Goal: Information Seeking & Learning: Learn about a topic

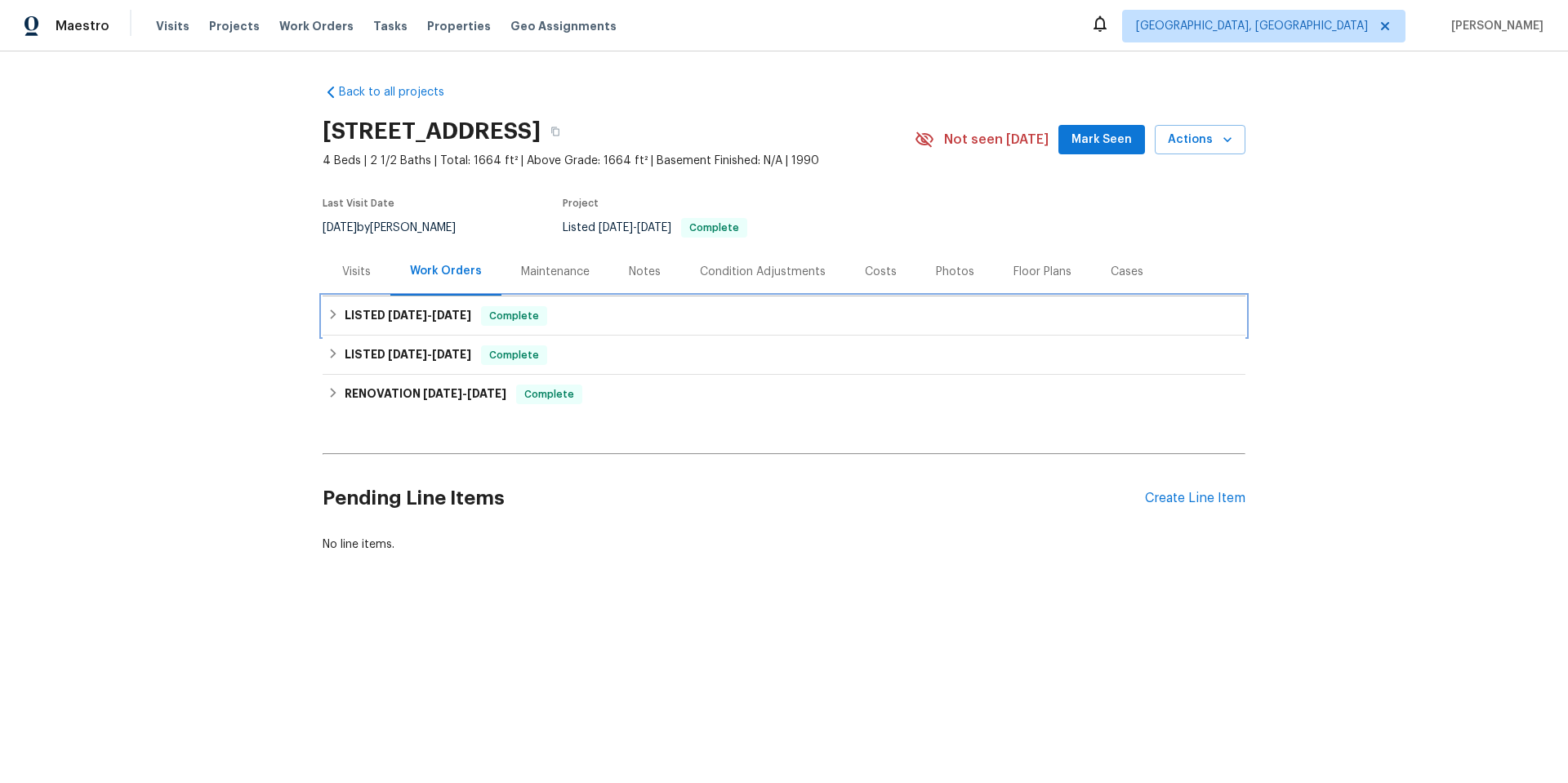
click at [477, 317] on div "LISTED [DATE] - [DATE] Complete" at bounding box center [784, 315] width 913 height 20
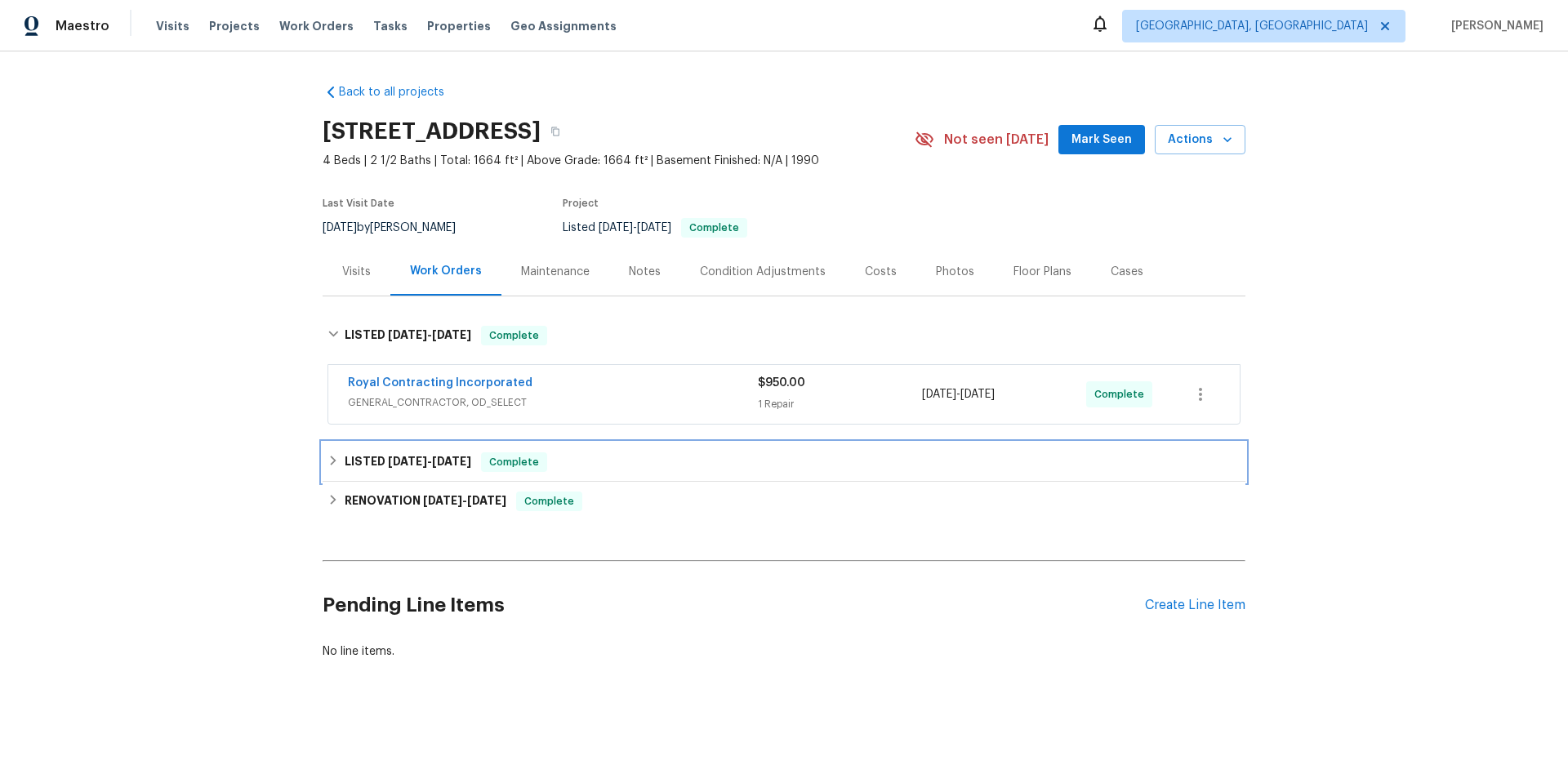
click at [497, 453] on div "Complete" at bounding box center [514, 462] width 66 height 20
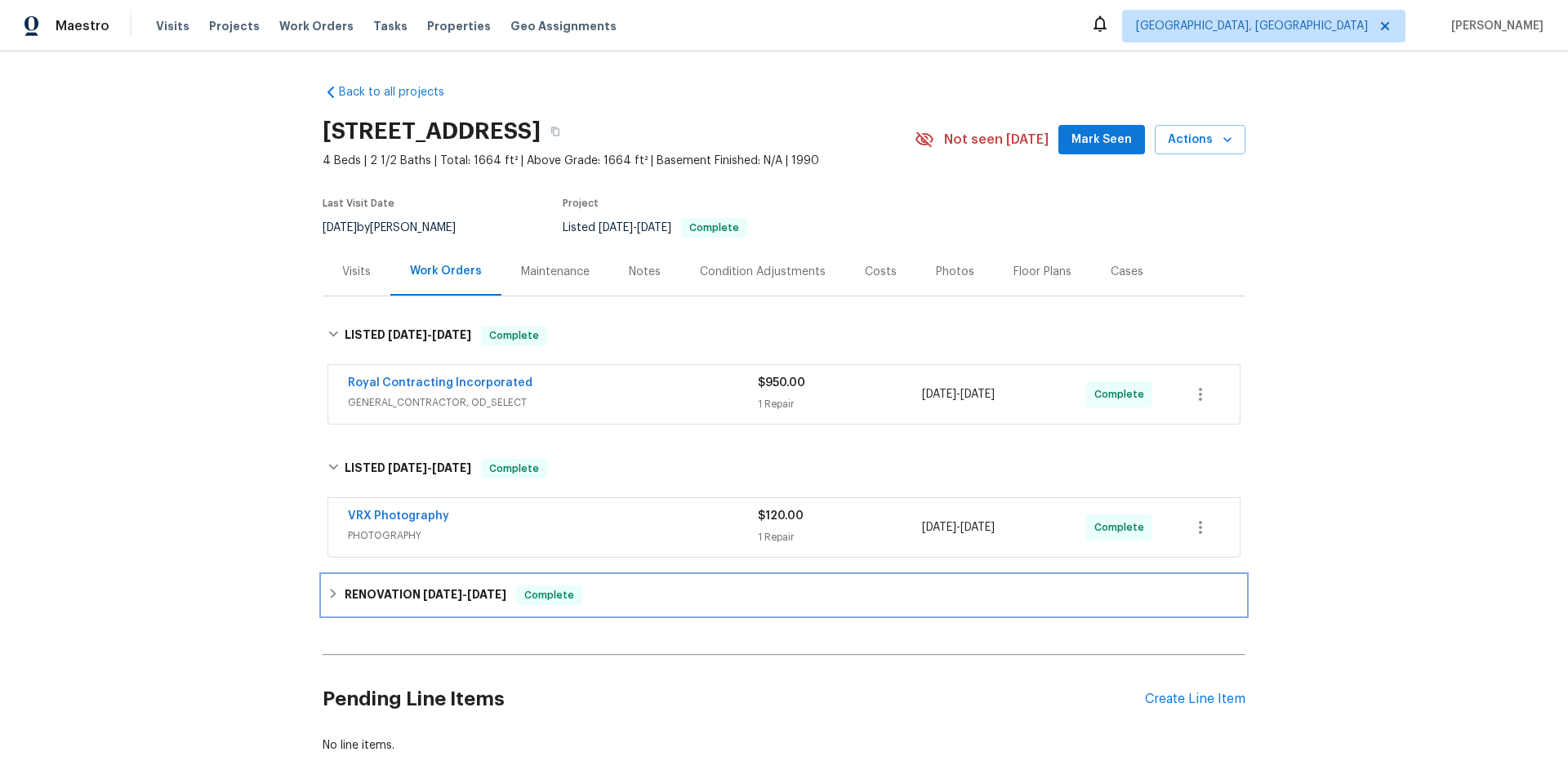
click at [586, 593] on div "RENOVATION [DATE] - [DATE] Complete" at bounding box center [784, 595] width 913 height 20
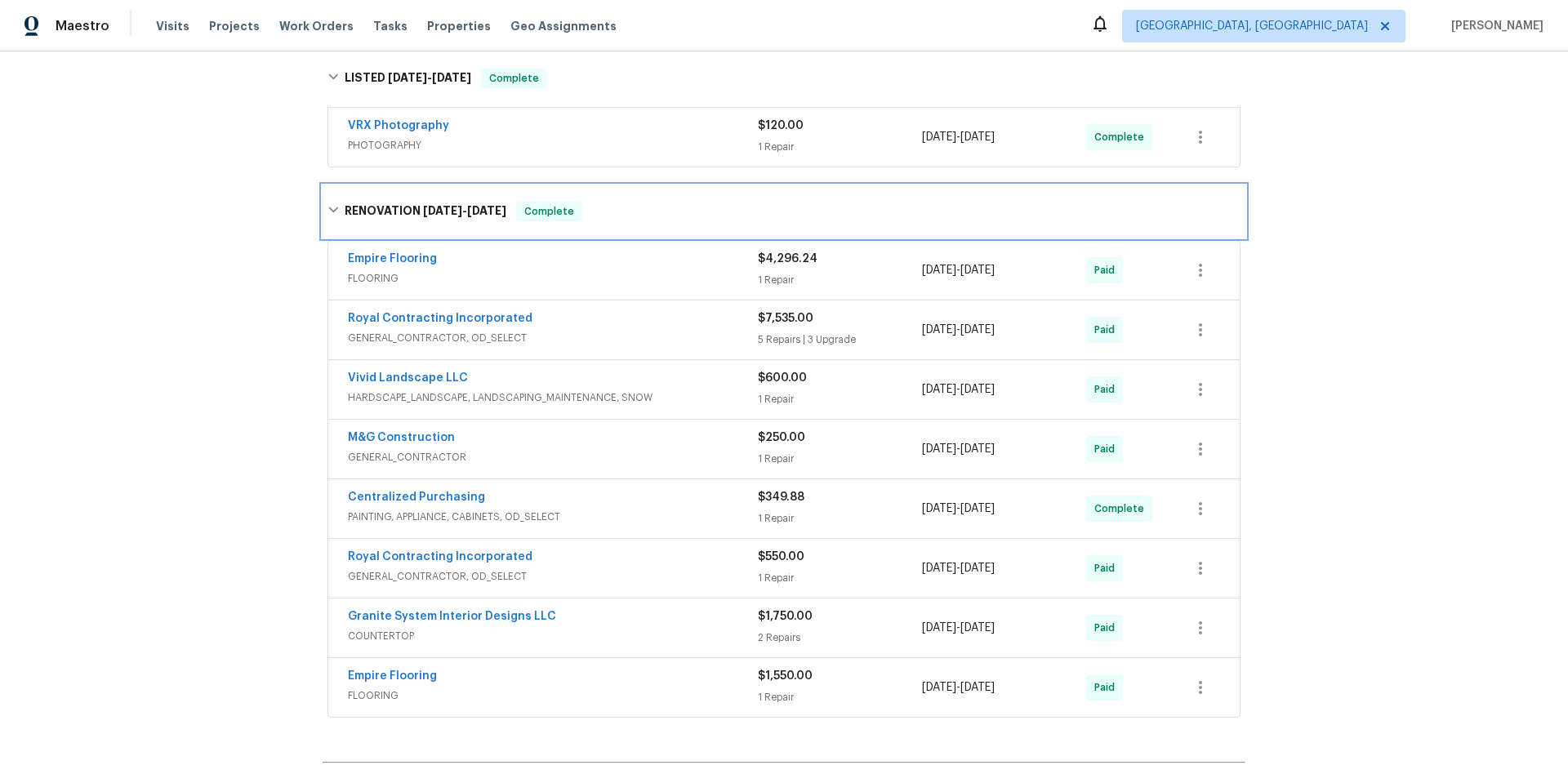
scroll to position [409, 0]
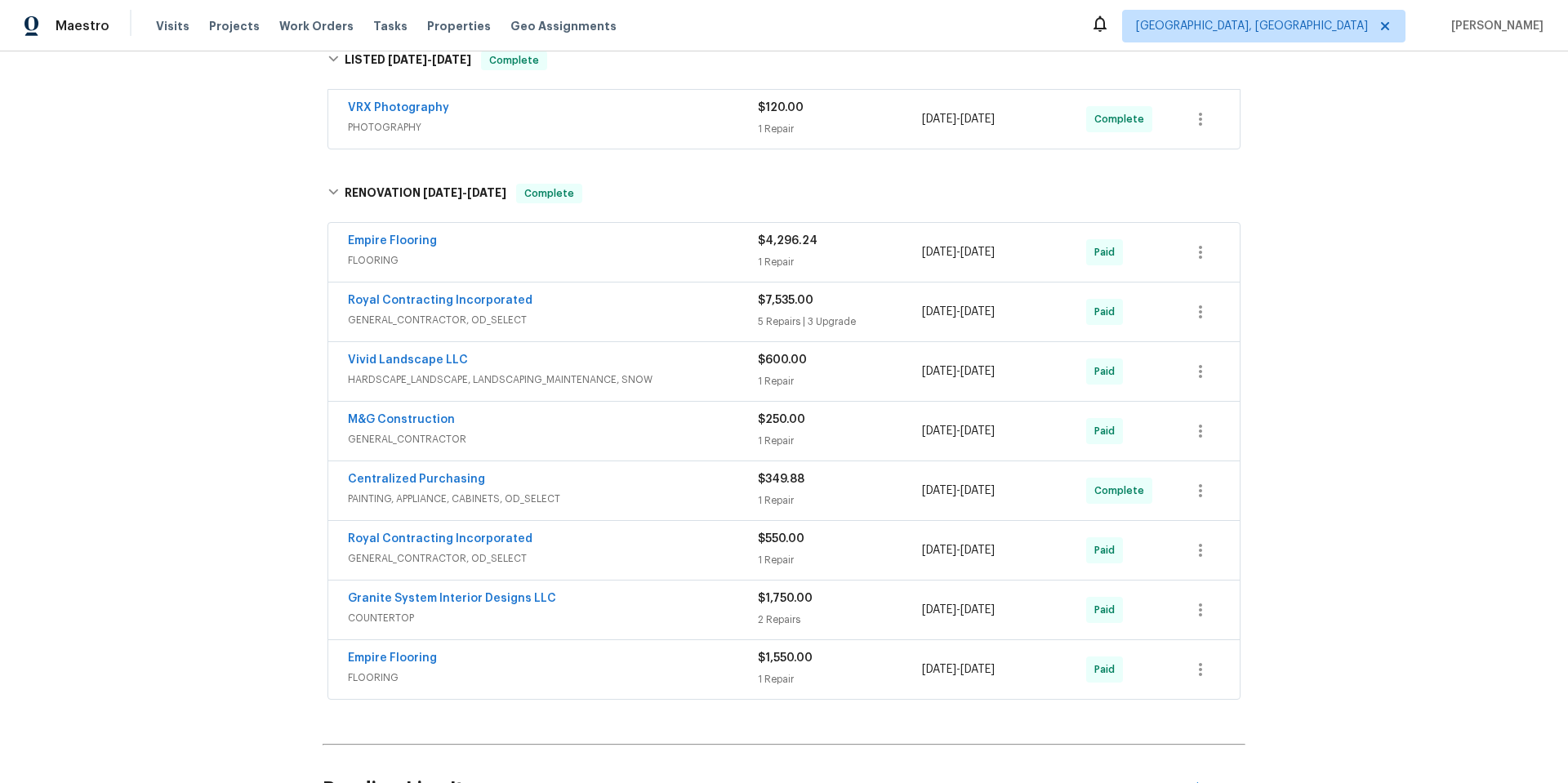
click at [205, 385] on div "Back to all projects [STREET_ADDRESS] 4 Beds | 2 1/2 Baths | Total: 1664 ft² | …" at bounding box center [784, 417] width 1568 height 732
click at [484, 623] on span "COUNTERTOP" at bounding box center [553, 619] width 410 height 17
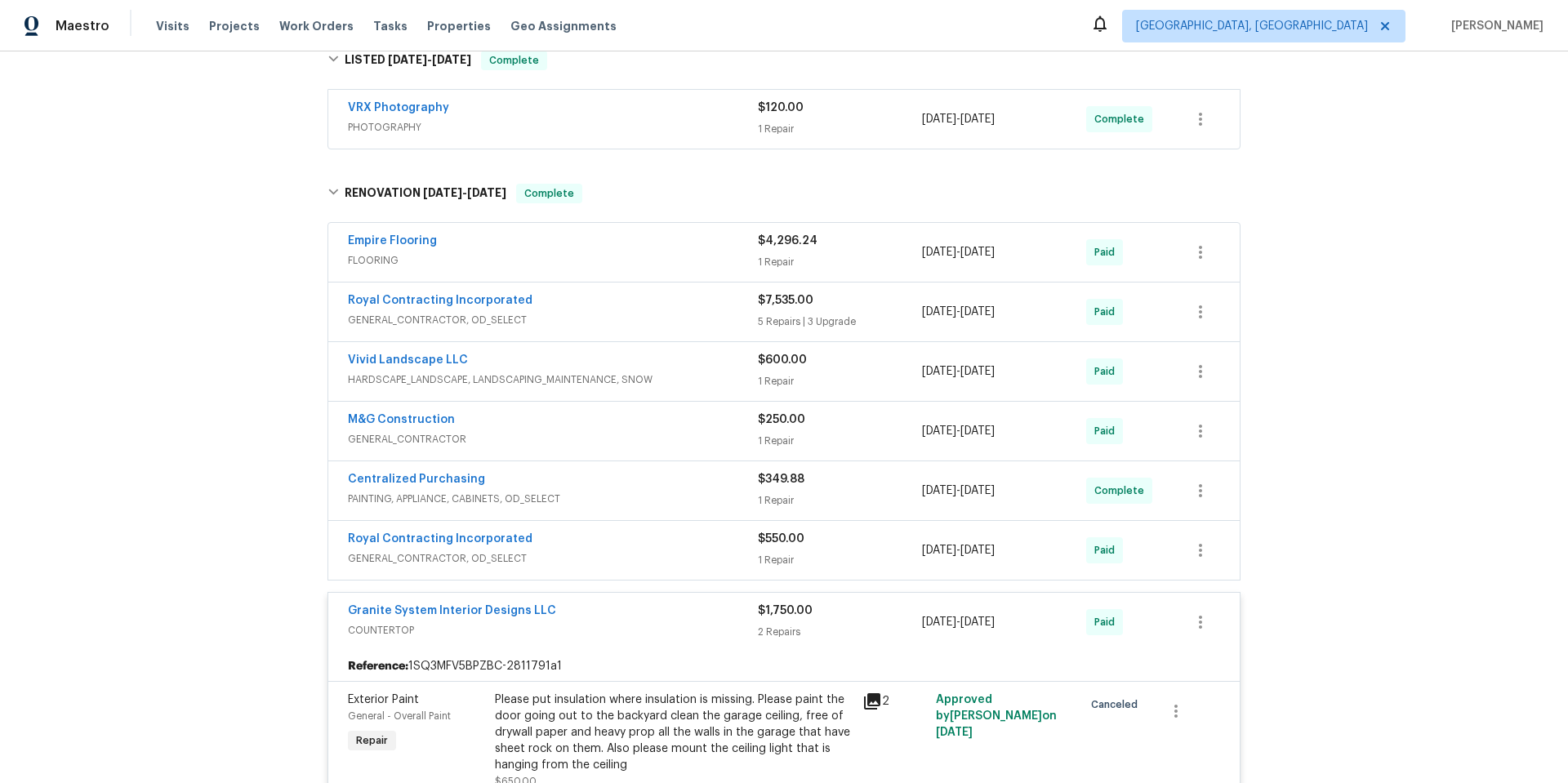
click at [517, 560] on span "GENERAL_CONTRACTOR, OD_SELECT" at bounding box center [553, 559] width 410 height 17
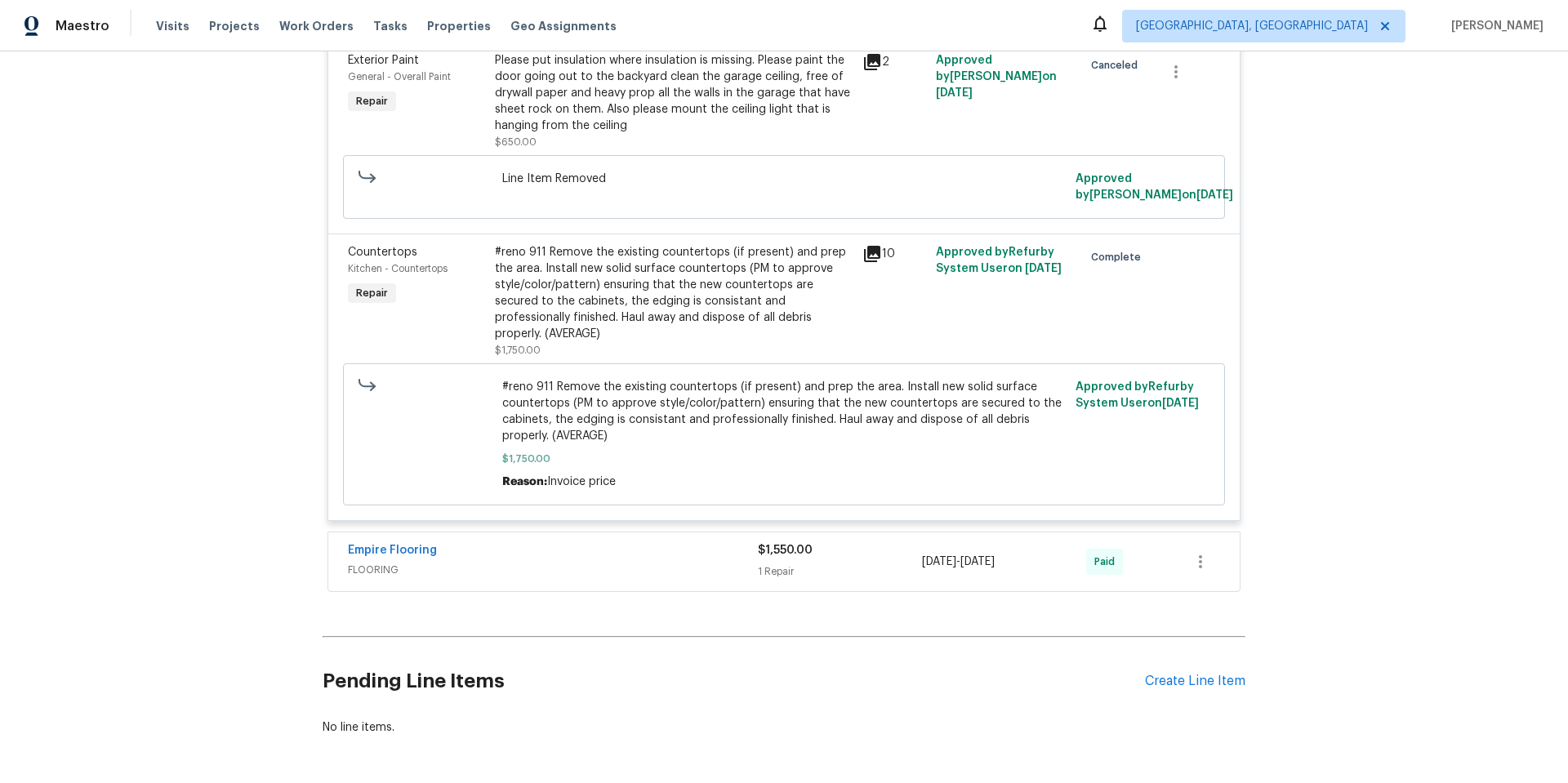
scroll to position [1225, 0]
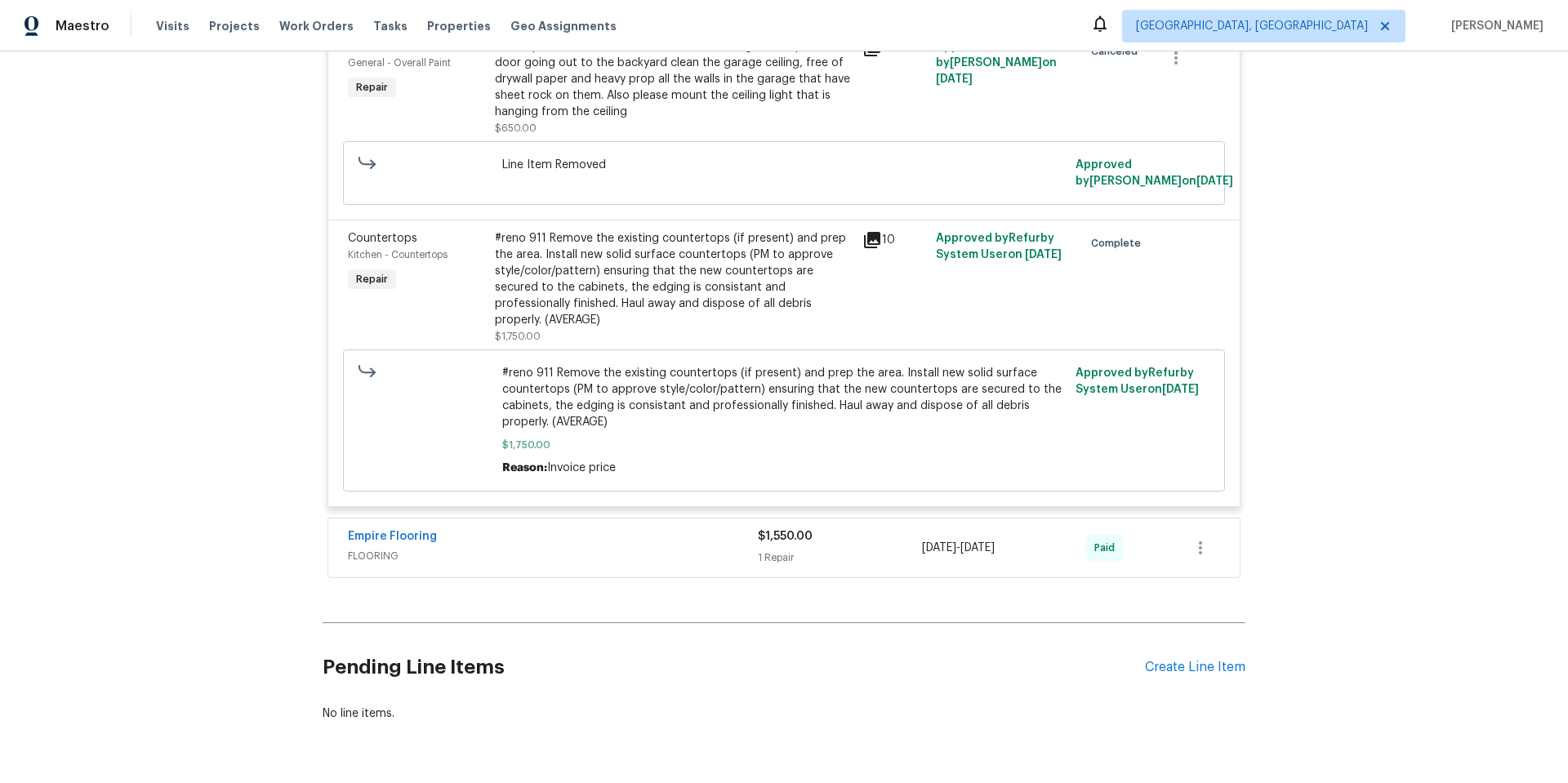
click at [495, 559] on span "FLOORING" at bounding box center [553, 556] width 410 height 17
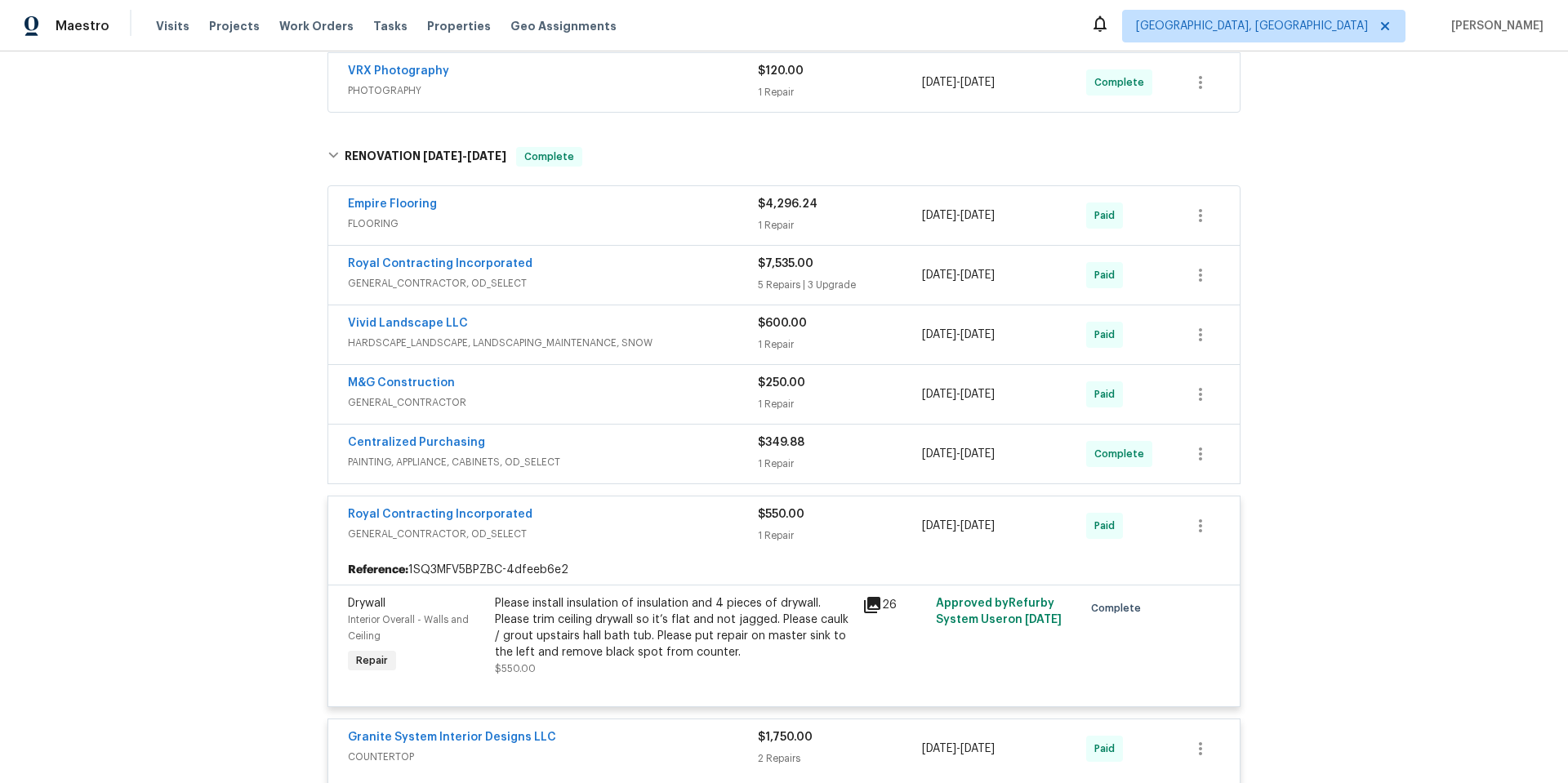
scroll to position [409, 0]
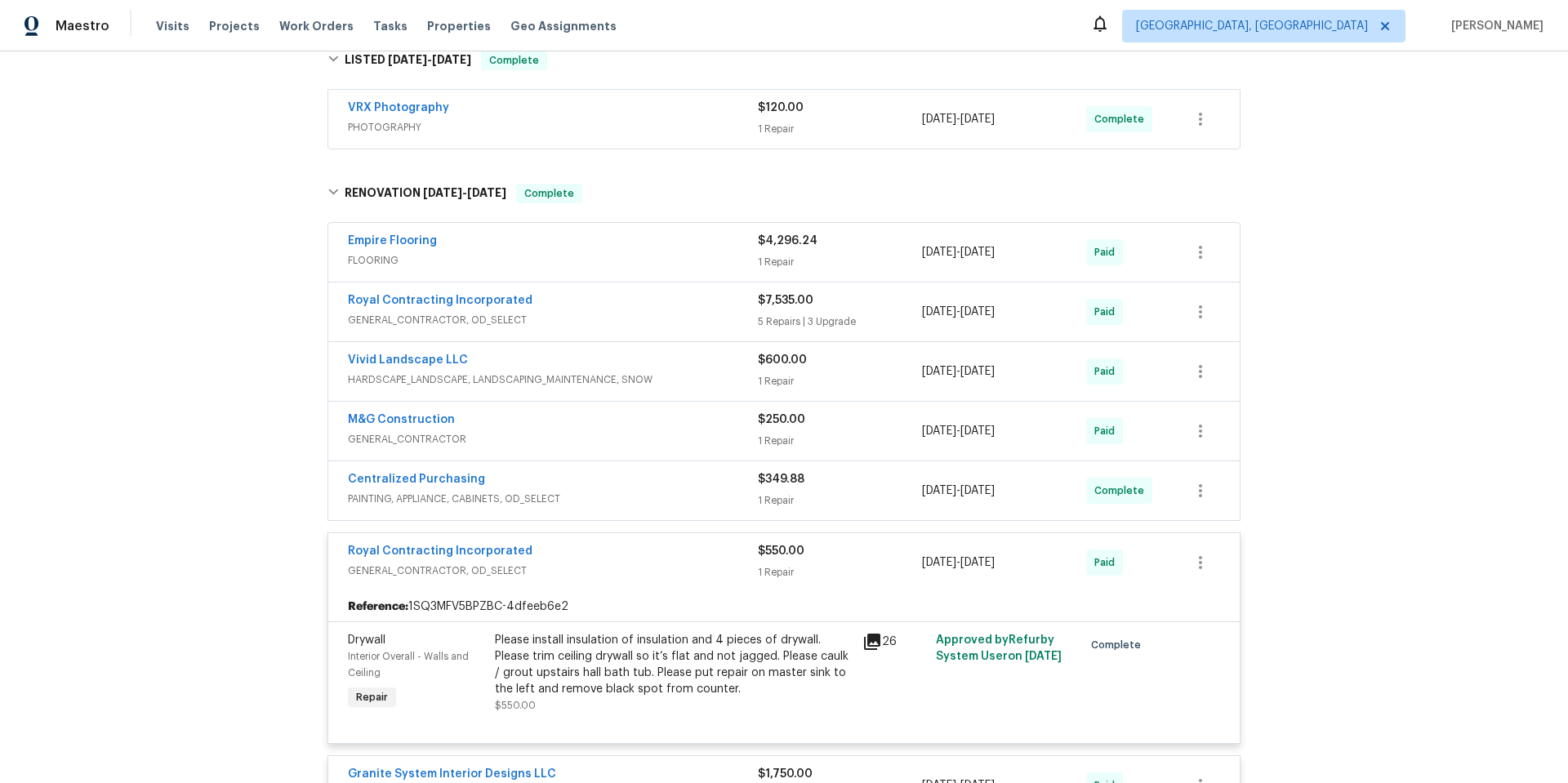
drag, startPoint x: 488, startPoint y: 486, endPoint x: 506, endPoint y: 438, distance: 51.3
click at [494, 481] on div "Centralized Purchasing" at bounding box center [553, 481] width 410 height 20
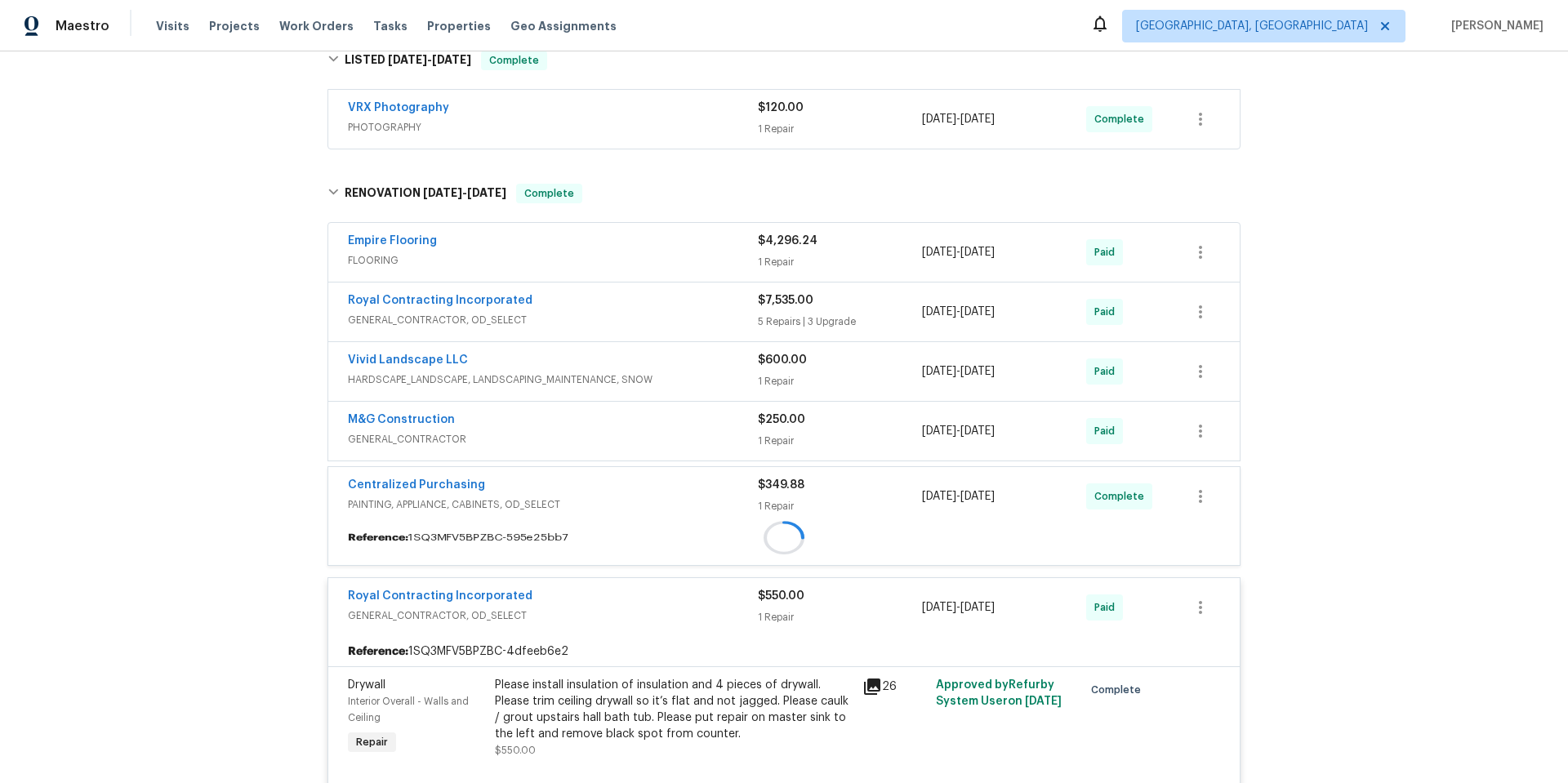
click at [514, 422] on div "M&G Construction" at bounding box center [553, 421] width 410 height 20
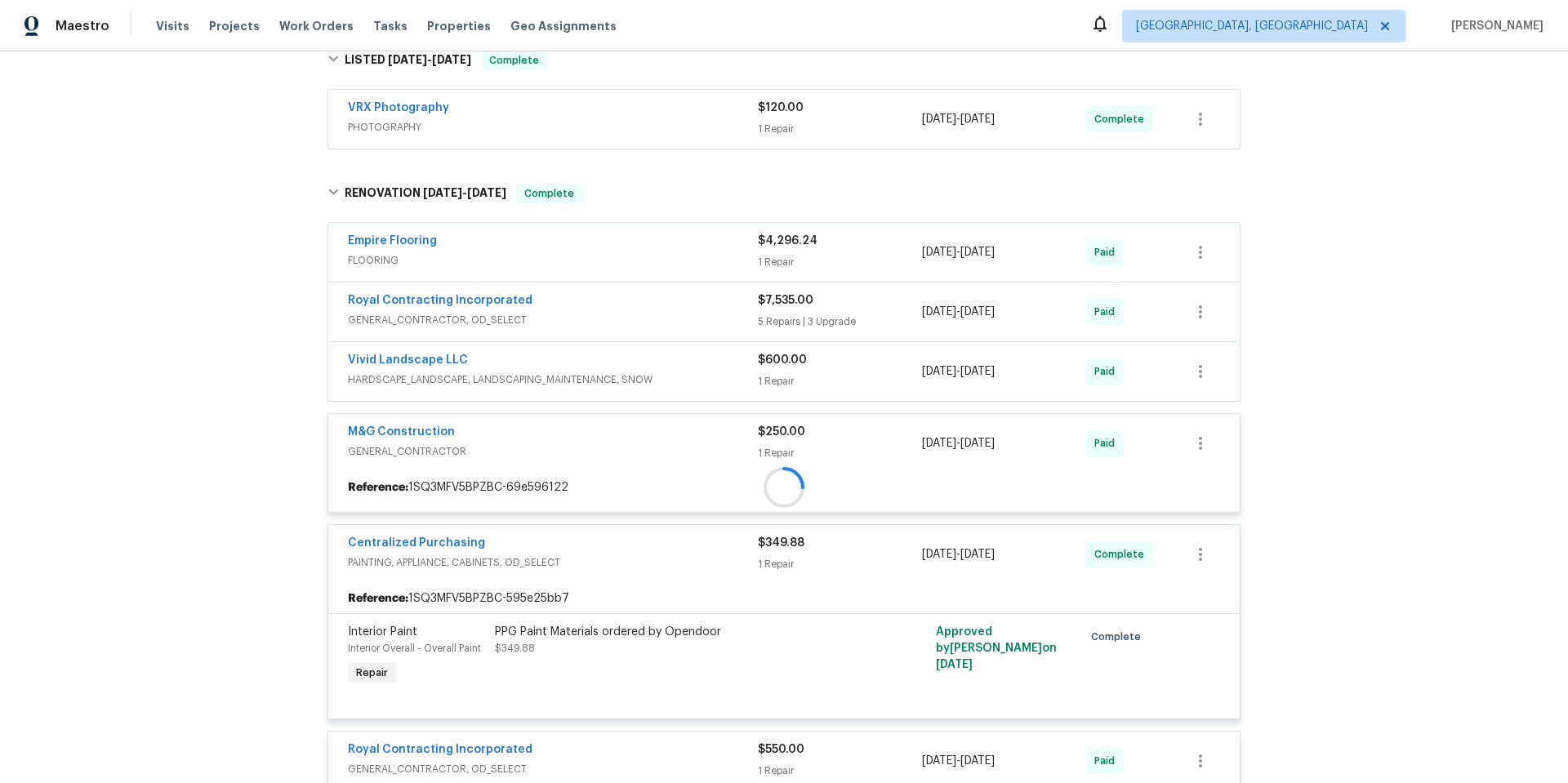
click at [525, 354] on div "Vivid Landscape LLC" at bounding box center [553, 361] width 410 height 20
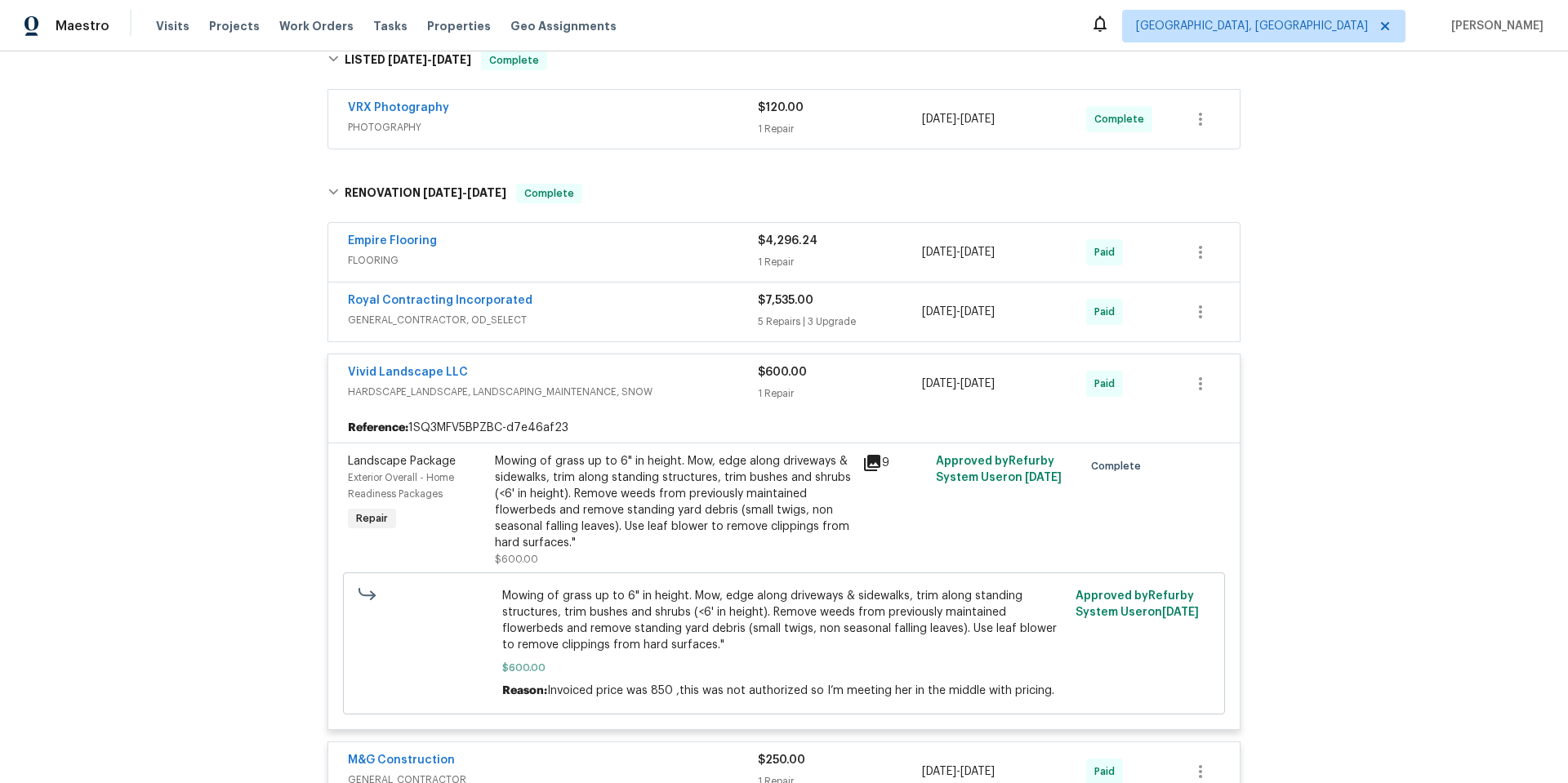
click at [522, 293] on div "Royal Contracting Incorporated" at bounding box center [553, 301] width 410 height 20
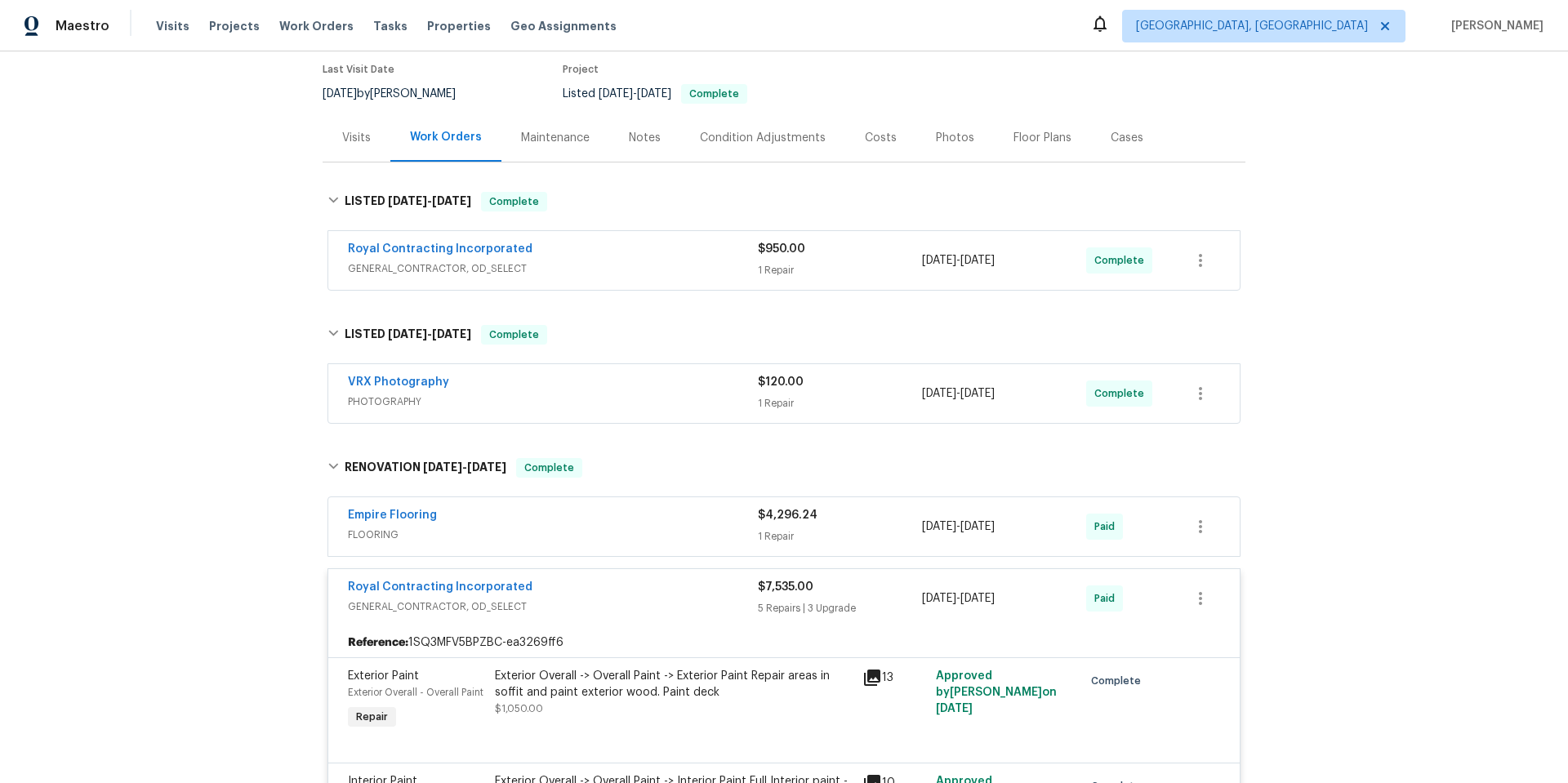
scroll to position [163, 0]
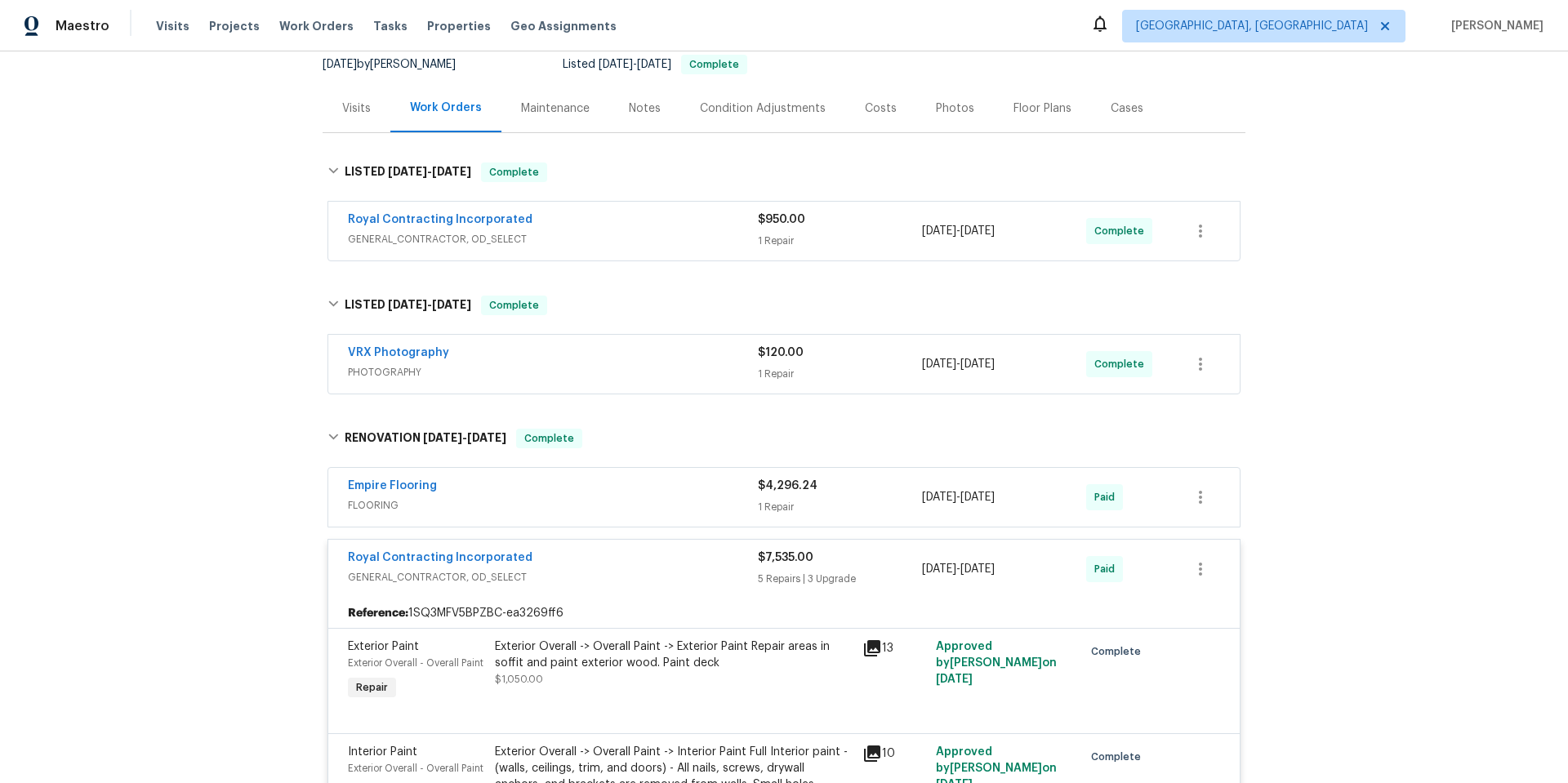
click at [524, 247] on div "Royal Contracting Incorporated GENERAL_CONTRACTOR, OD_SELECT" at bounding box center [553, 231] width 410 height 39
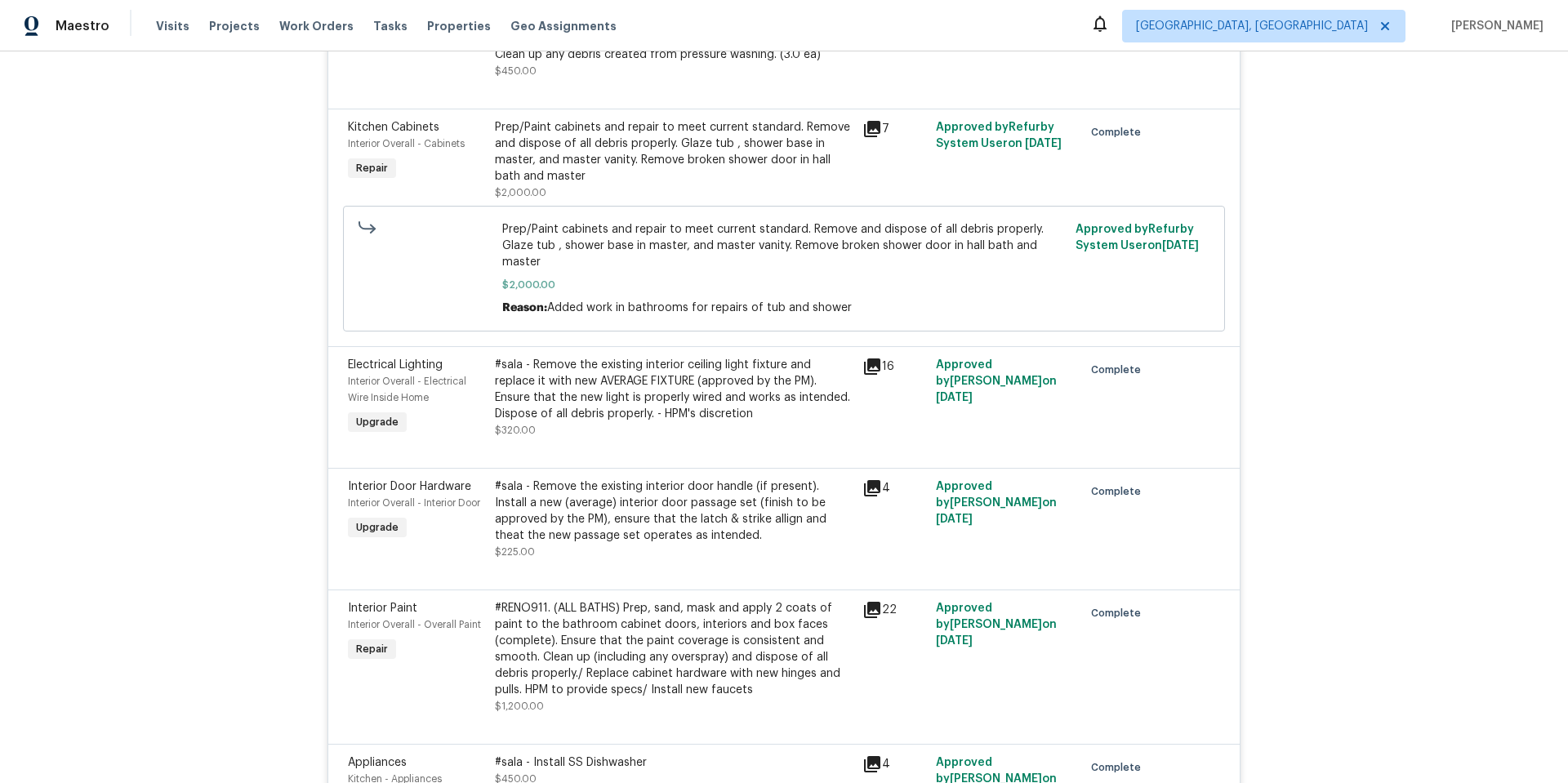
scroll to position [1470, 0]
click at [1422, 415] on div "Back to all projects [STREET_ADDRESS] 4 Beds | 2 1/2 Baths | Total: 1664 ft² | …" at bounding box center [784, 417] width 1568 height 732
click at [235, 466] on div "Back to all projects [STREET_ADDRESS] 4 Beds | 2 1/2 Baths | Total: 1664 ft² | …" at bounding box center [784, 417] width 1568 height 732
